Goal: Task Accomplishment & Management: Use online tool/utility

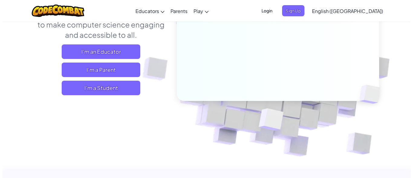
scroll to position [93, 0]
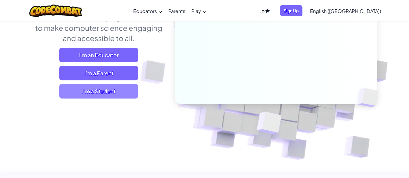
click at [115, 93] on span "I'm a Student" at bounding box center [98, 91] width 79 height 15
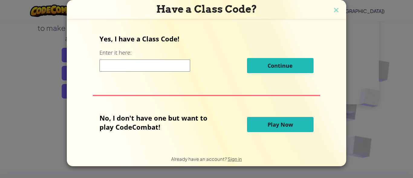
click at [140, 67] on input at bounding box center [145, 66] width 91 height 12
click at [260, 125] on button "Play Now" at bounding box center [280, 124] width 67 height 15
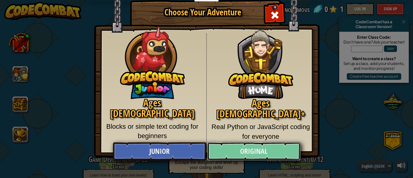
click at [229, 147] on link "Original" at bounding box center [253, 152] width 93 height 18
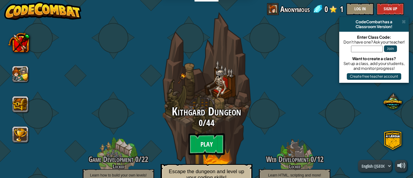
click at [207, 147] on btn "Play" at bounding box center [206, 144] width 36 height 22
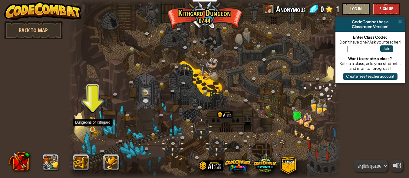
click at [94, 130] on img at bounding box center [93, 123] width 6 height 14
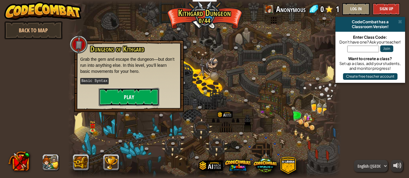
click at [124, 94] on button "Play" at bounding box center [129, 97] width 61 height 18
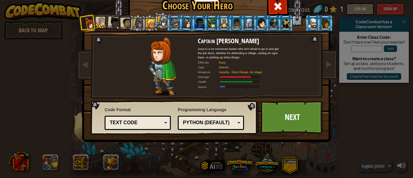
click at [233, 120] on div "Python (Default)" at bounding box center [211, 122] width 58 height 9
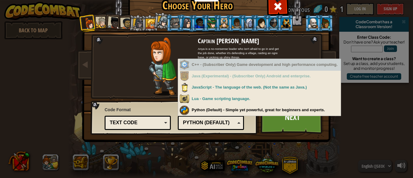
click at [228, 67] on div "C++ - (Subscriber Only) Game development and high performance computing." at bounding box center [260, 65] width 161 height 12
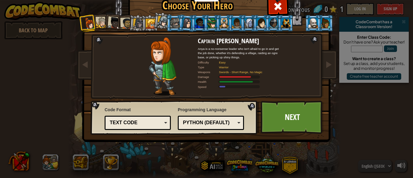
click at [224, 105] on div "Programming Language Python (Default) JavaScript Lua C++ Java (Experimental) Py…" at bounding box center [211, 118] width 66 height 26
click at [163, 124] on div "Text code" at bounding box center [138, 122] width 58 height 9
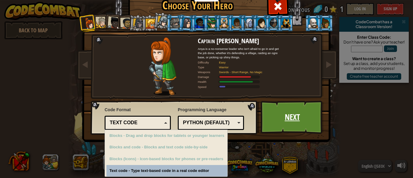
click at [291, 121] on link "Next" at bounding box center [292, 117] width 63 height 33
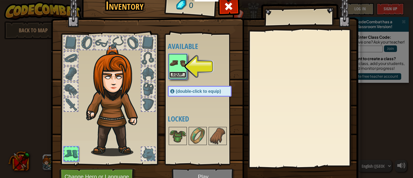
click at [179, 77] on button "Equip" at bounding box center [177, 75] width 17 height 6
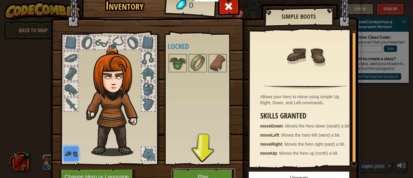
click at [201, 171] on button "Play" at bounding box center [203, 177] width 63 height 17
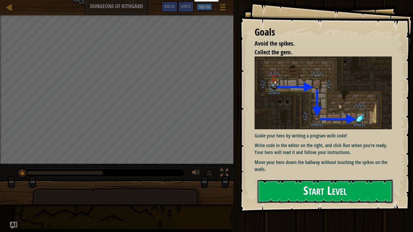
click at [300, 178] on button "Start Level" at bounding box center [325, 192] width 136 height 24
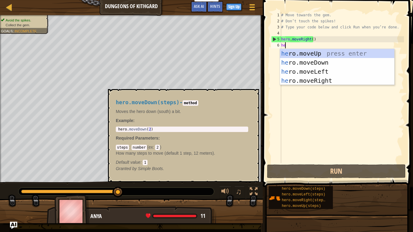
scroll to position [3, 0]
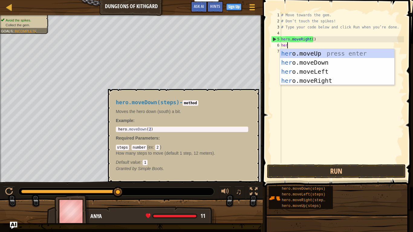
type textarea "hero"
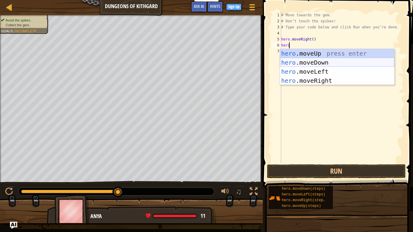
click at [311, 62] on div "hero .moveUp press enter hero .moveDown press enter hero .moveLeft press enter …" at bounding box center [337, 76] width 114 height 54
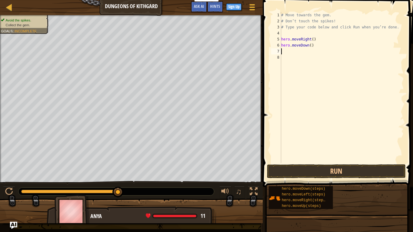
scroll to position [3, 0]
click at [309, 45] on div "# Move towards the gem. # Don’t touch the spikes! # Type your code below and cl…" at bounding box center [342, 93] width 124 height 163
type textarea "hero.moveDown(2)"
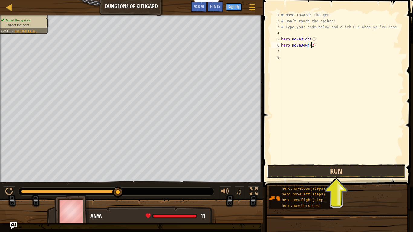
click at [320, 174] on button "Run" at bounding box center [336, 172] width 139 height 14
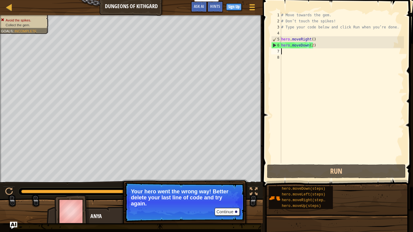
click at [300, 54] on div "# Move towards the gem. # Don’t touch the spikes! # Type your code below and cl…" at bounding box center [342, 93] width 124 height 163
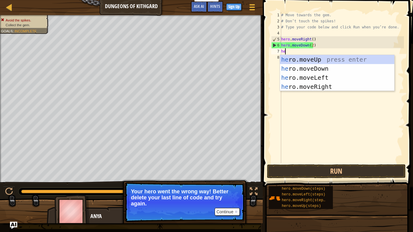
type textarea "hero"
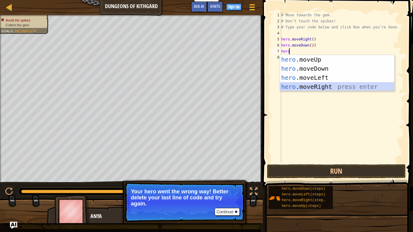
click at [306, 83] on div "hero .moveUp press enter hero .moveDown press enter hero .moveLeft press enter …" at bounding box center [337, 82] width 114 height 54
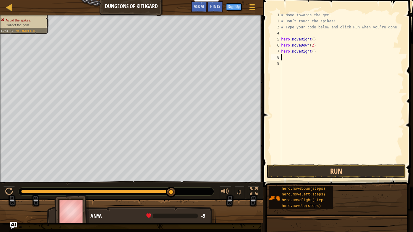
click at [311, 45] on div "# Move towards the gem. # Don’t touch the spikes! # Type your code below and cl…" at bounding box center [342, 93] width 124 height 163
type textarea "hero.moveDown()"
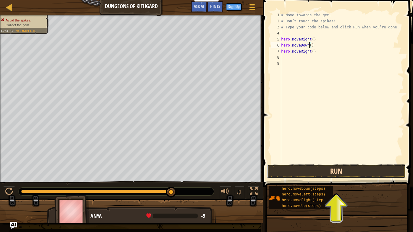
click at [329, 176] on button "Run" at bounding box center [336, 172] width 139 height 14
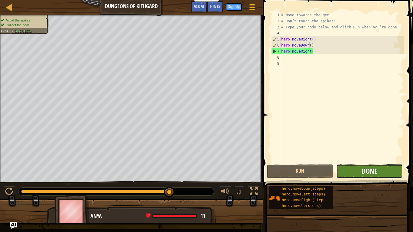
click at [348, 172] on button "Done" at bounding box center [369, 172] width 66 height 14
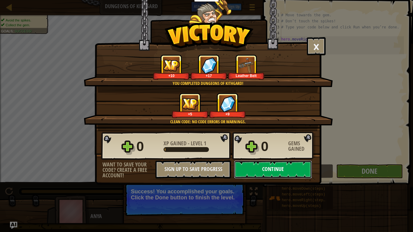
click at [289, 169] on button "Continue" at bounding box center [273, 170] width 78 height 18
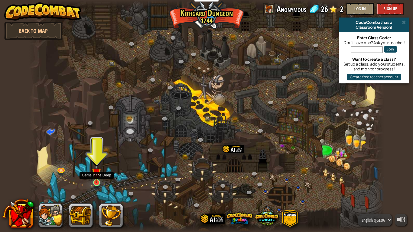
click at [99, 178] on img at bounding box center [96, 173] width 9 height 21
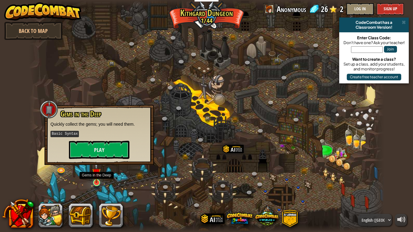
click at [99, 178] on img at bounding box center [96, 173] width 9 height 21
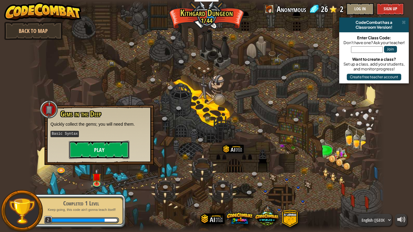
click at [97, 149] on button "Play" at bounding box center [99, 150] width 61 height 18
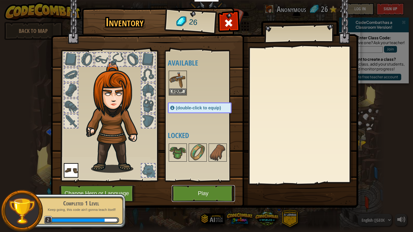
click at [178, 178] on button "Play" at bounding box center [203, 193] width 63 height 17
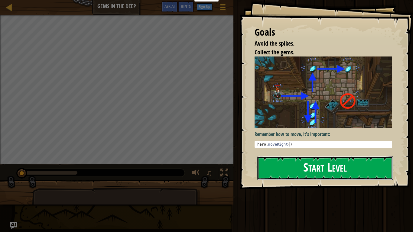
click at [282, 164] on button "Start Level" at bounding box center [325, 168] width 136 height 24
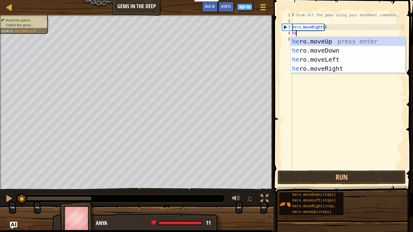
scroll to position [3, 0]
type textarea "hero"
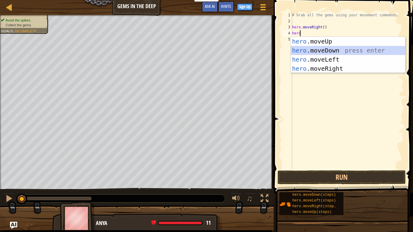
click at [316, 51] on div "hero .moveUp press enter hero .moveDown press enter hero .moveLeft press enter …" at bounding box center [348, 64] width 114 height 54
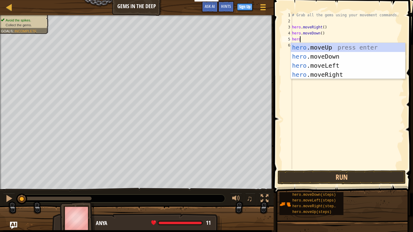
type textarea "hero"
click at [314, 47] on div "hero .moveUp press enter hero .moveDown press enter hero .moveLeft press enter …" at bounding box center [348, 70] width 114 height 54
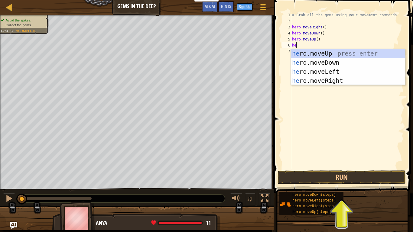
type textarea "hero"
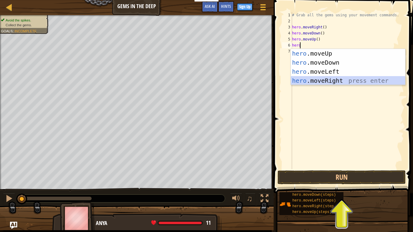
click at [318, 83] on div "hero .moveUp press enter hero .moveDown press enter hero .moveLeft press enter …" at bounding box center [348, 76] width 114 height 54
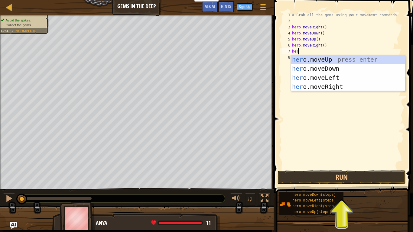
type textarea "hero"
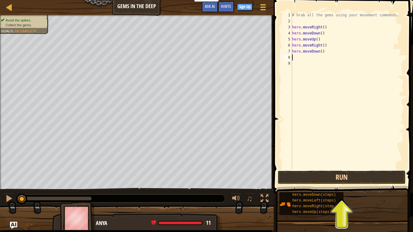
click at [308, 178] on button "Run" at bounding box center [342, 178] width 128 height 14
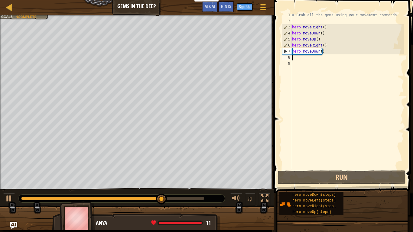
click at [321, 38] on div "# Grab all the gems using your movement commands. hero . moveRight ( ) hero . m…" at bounding box center [347, 96] width 113 height 169
type textarea "hero.moveUp()"
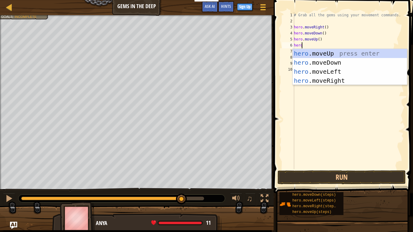
type textarea "hero"
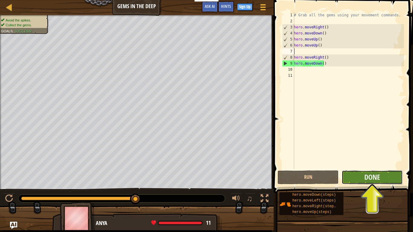
click at [349, 173] on button "Done" at bounding box center [372, 178] width 61 height 14
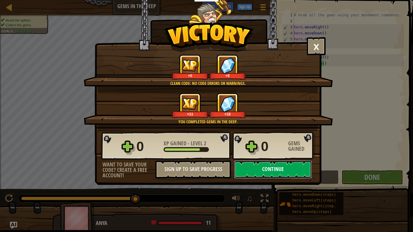
click at [291, 172] on button "Continue" at bounding box center [273, 170] width 78 height 18
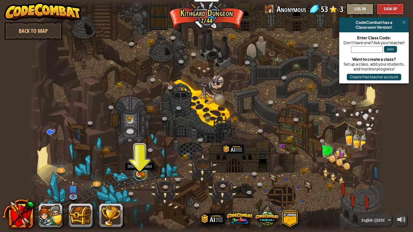
click at [144, 177] on link at bounding box center [140, 175] width 12 height 12
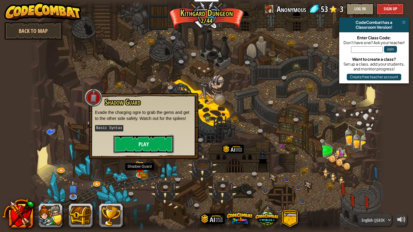
click at [141, 137] on button "Play" at bounding box center [143, 144] width 61 height 18
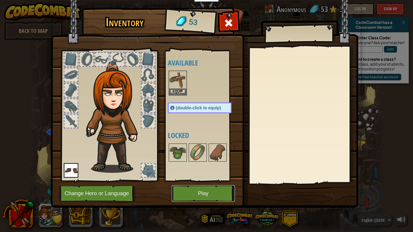
click at [210, 178] on button "Play" at bounding box center [203, 193] width 63 height 17
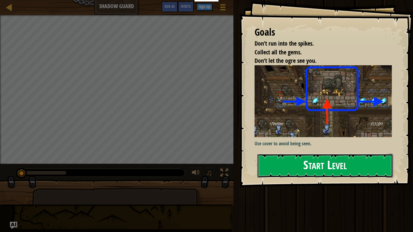
click at [291, 166] on button "Start Level" at bounding box center [325, 166] width 136 height 24
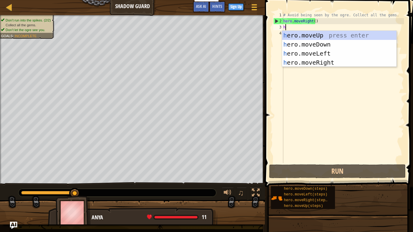
scroll to position [3, 0]
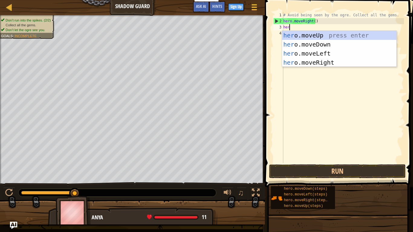
type textarea "hero"
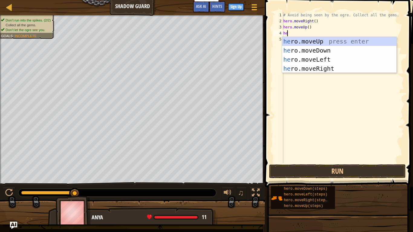
type textarea "hero"
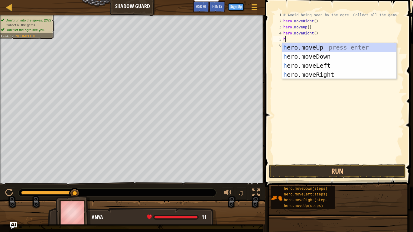
scroll to position [3, 0]
type textarea "hero"
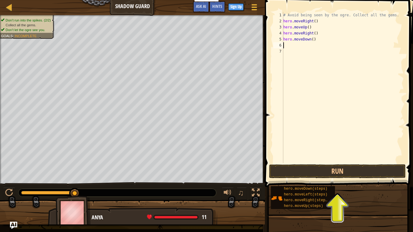
scroll to position [3, 0]
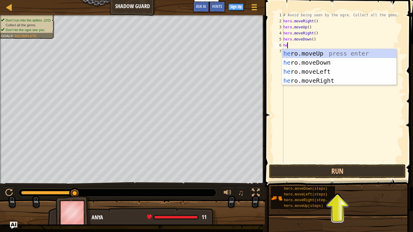
type textarea "hero"
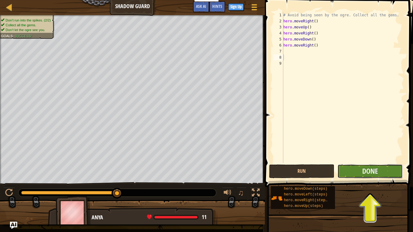
click at [385, 169] on button "Done" at bounding box center [370, 172] width 65 height 14
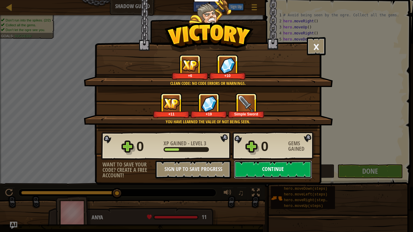
click at [244, 169] on button "Continue" at bounding box center [273, 170] width 78 height 18
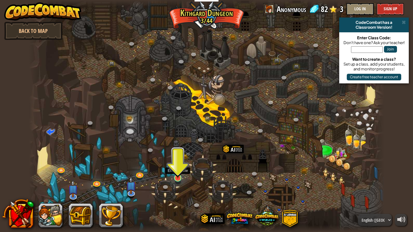
click at [177, 178] on img at bounding box center [177, 168] width 9 height 21
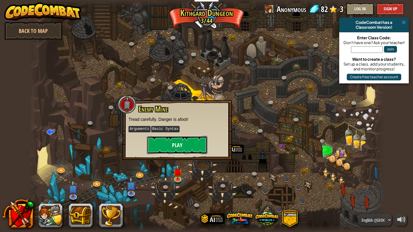
click at [180, 148] on button "Play" at bounding box center [177, 145] width 61 height 18
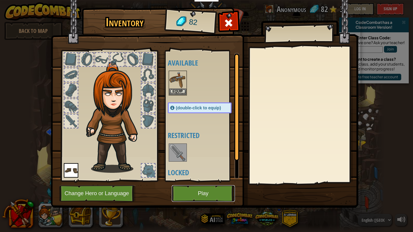
click at [195, 178] on button "Play" at bounding box center [203, 193] width 63 height 17
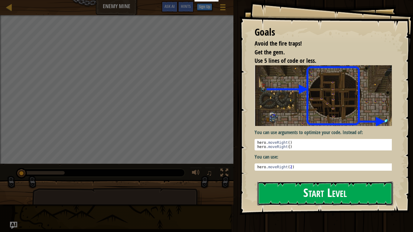
click at [318, 178] on button "Start Level" at bounding box center [325, 194] width 136 height 24
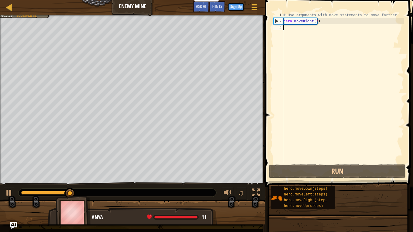
scroll to position [3, 0]
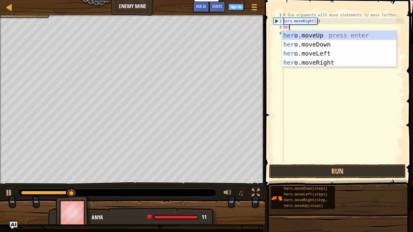
type textarea "hero"
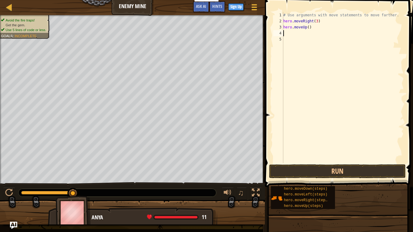
scroll to position [3, 0]
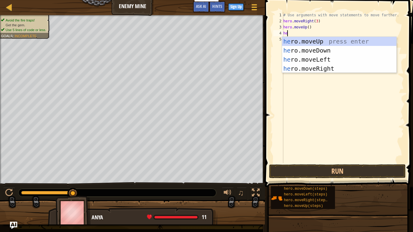
type textarea "hero"
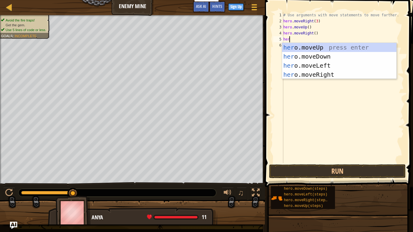
type textarea "hero"
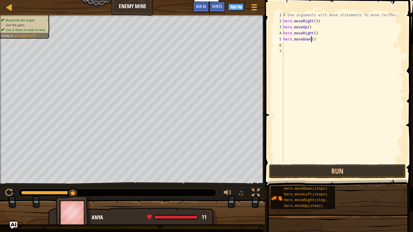
scroll to position [3, 2]
type textarea "hero.moveDown(3)"
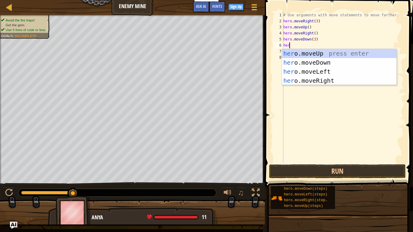
scroll to position [3, 0]
type textarea "hero"
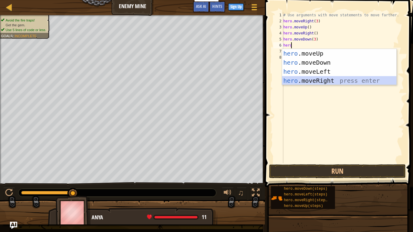
scroll to position [3, 0]
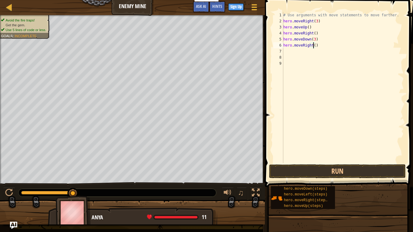
type textarea "hero.moveRight(2)"
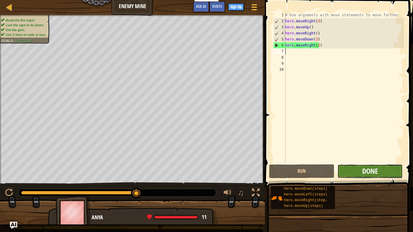
click at [364, 174] on span "Done" at bounding box center [370, 171] width 16 height 10
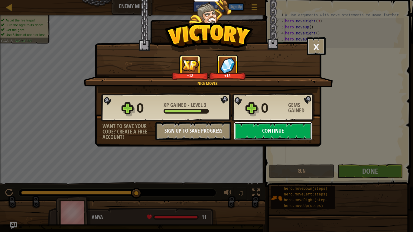
click at [305, 132] on button "Continue" at bounding box center [273, 131] width 78 height 18
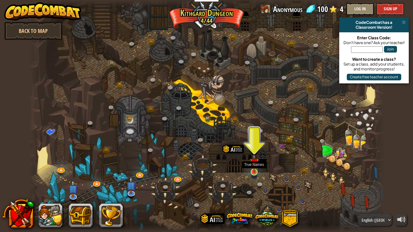
click at [254, 171] on img at bounding box center [254, 162] width 9 height 21
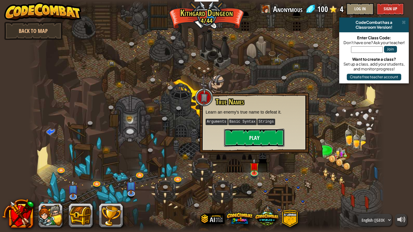
click at [257, 138] on button "Play" at bounding box center [254, 138] width 61 height 18
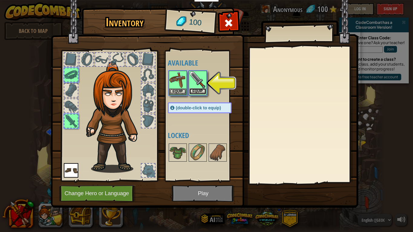
click at [200, 90] on button "Equip" at bounding box center [197, 91] width 17 height 6
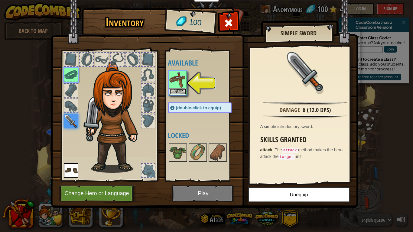
click at [178, 90] on button "Equip" at bounding box center [177, 91] width 17 height 6
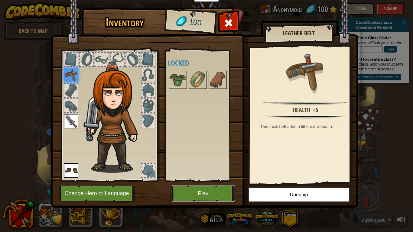
click at [213, 178] on button "Play" at bounding box center [203, 193] width 63 height 17
